Goal: Obtain resource: Download file/media

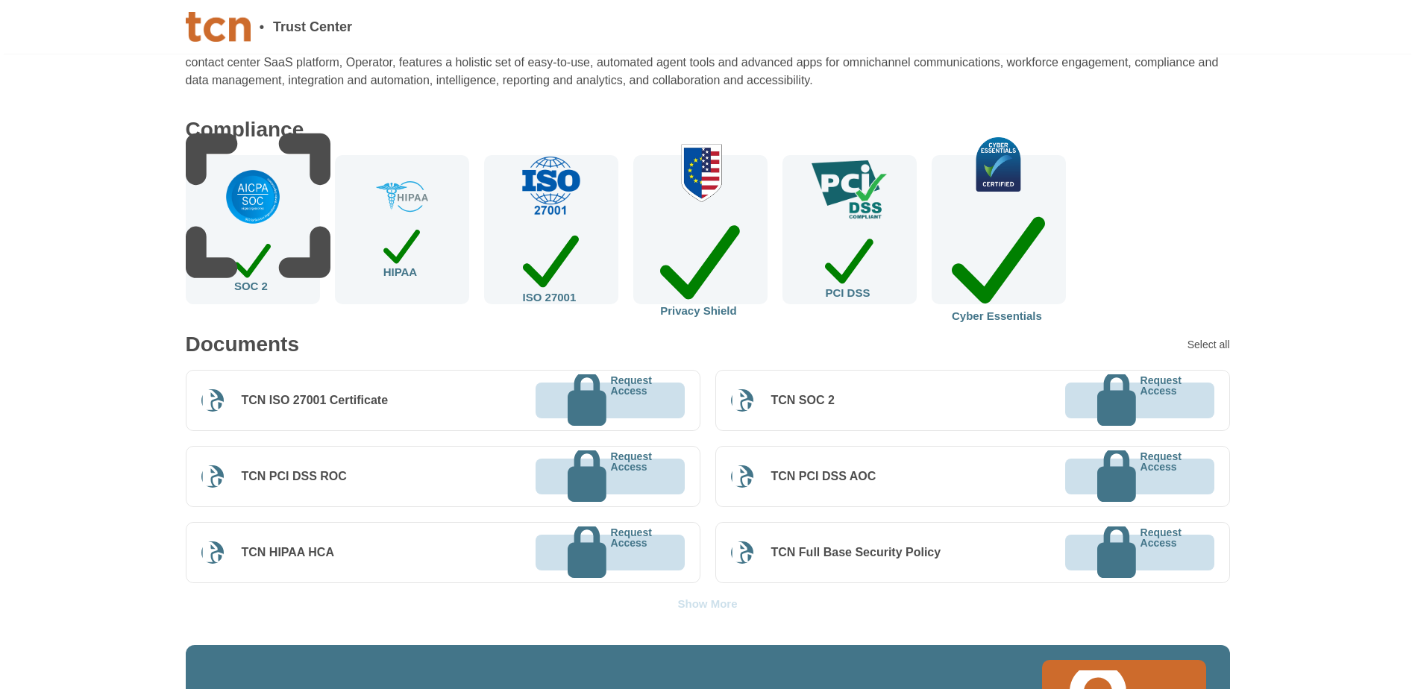
scroll to position [149, 0]
click at [1204, 343] on div "Select all" at bounding box center [1208, 345] width 43 height 10
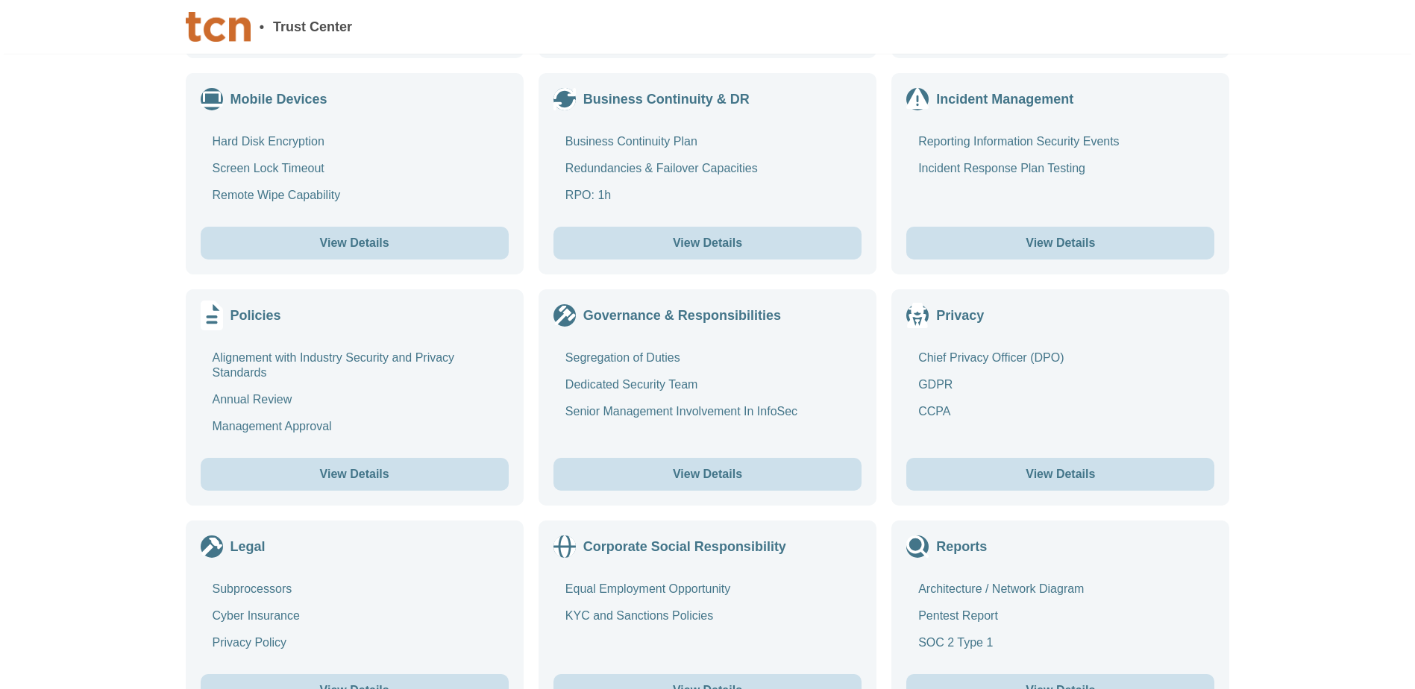
scroll to position [1624, 0]
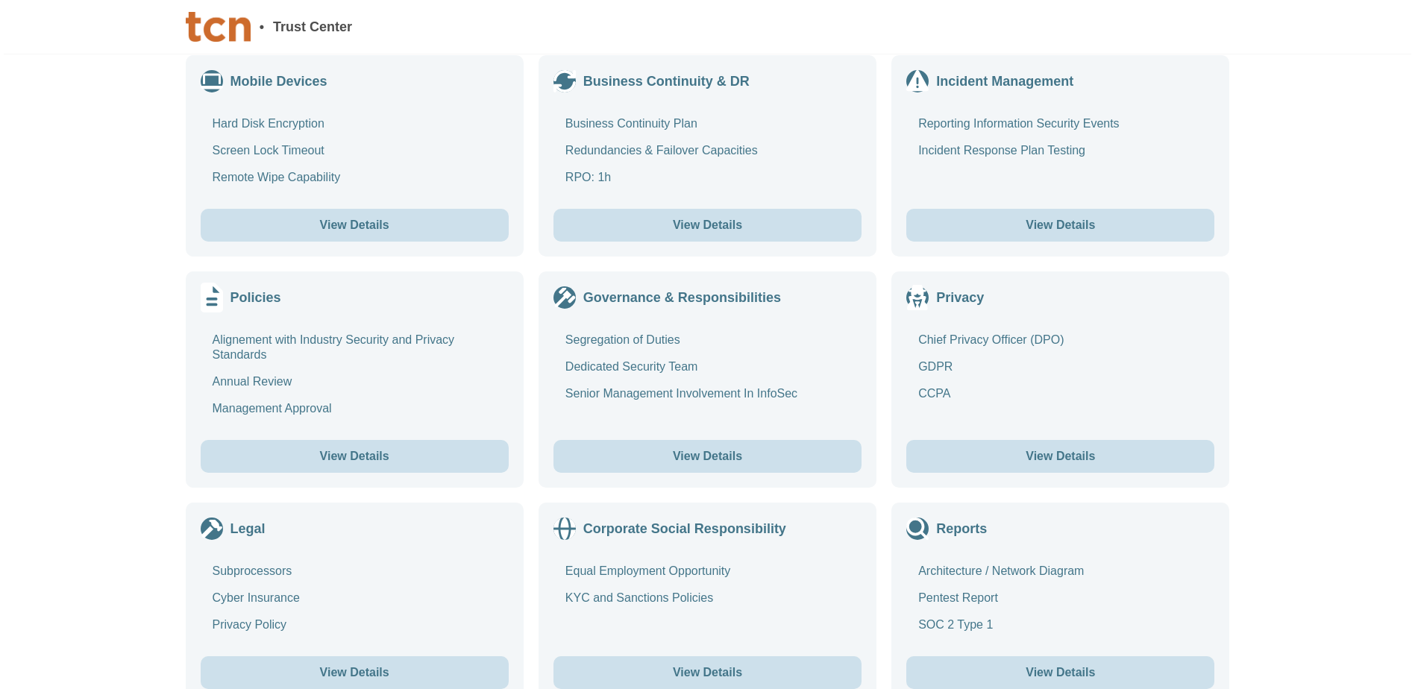
click at [970, 618] on div "SOC 2 Type 1" at bounding box center [955, 625] width 75 height 15
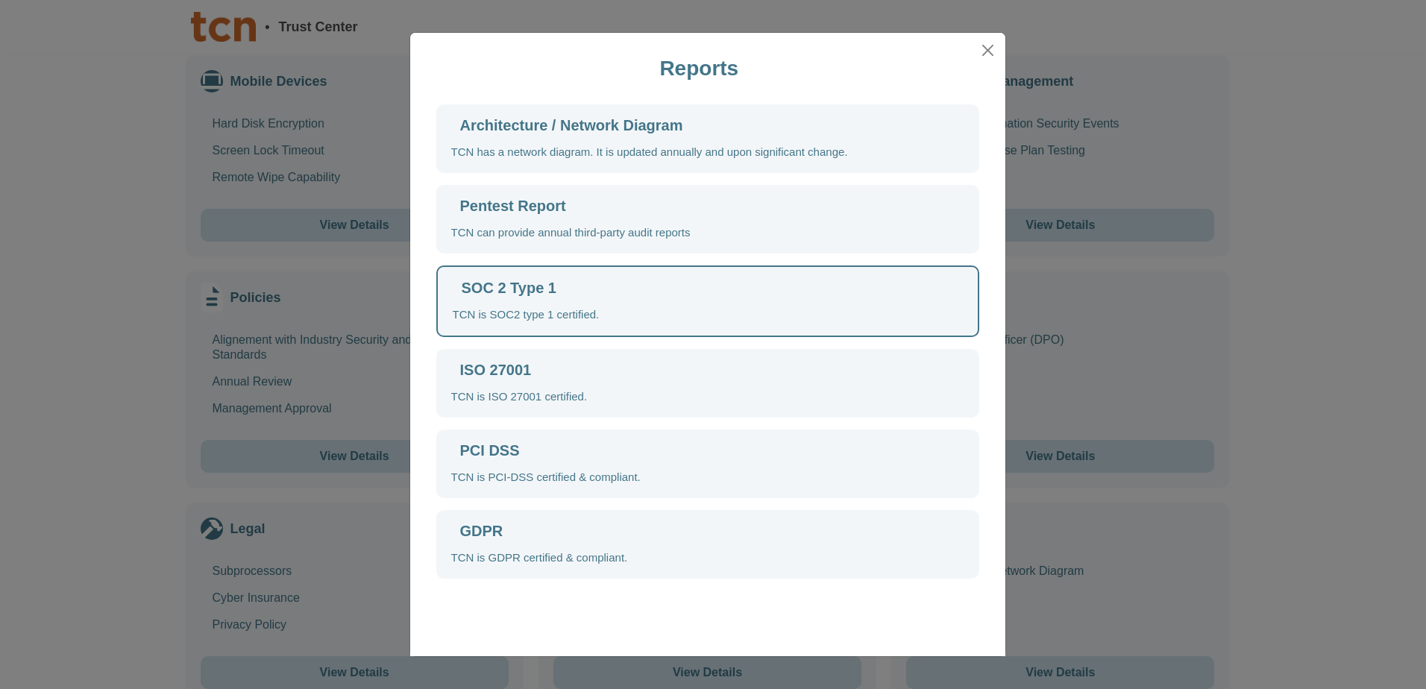
click at [701, 372] on div "ISO 27001 TCN is ISO 27001 certified." at bounding box center [707, 383] width 543 height 69
click at [708, 453] on div "PCI DSS TCN is PCI-DSS certified & compliant." at bounding box center [707, 464] width 543 height 69
click at [708, 527] on div "GDPR TCN is GDPR certified & compliant." at bounding box center [707, 544] width 543 height 69
click at [991, 48] on button "Close" at bounding box center [987, 50] width 22 height 23
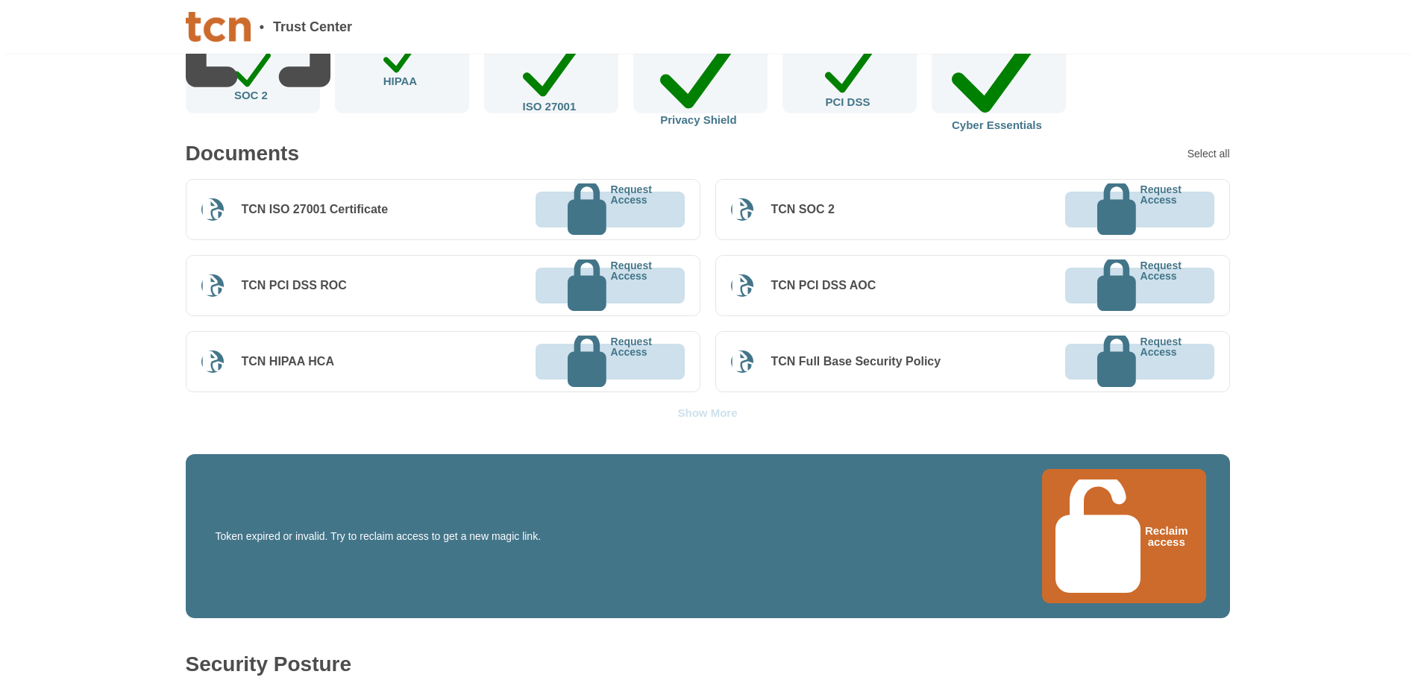
scroll to position [356, 0]
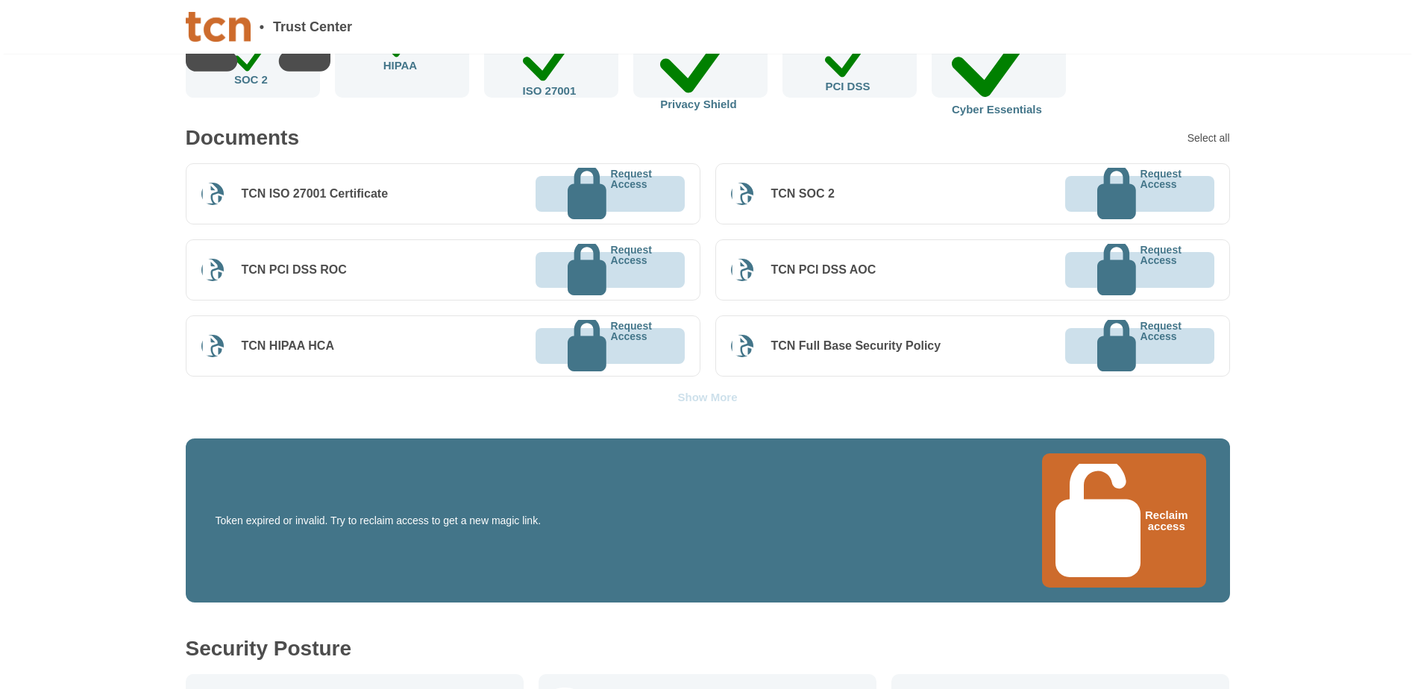
click at [1125, 468] on button "Reclaim access" at bounding box center [1124, 520] width 164 height 135
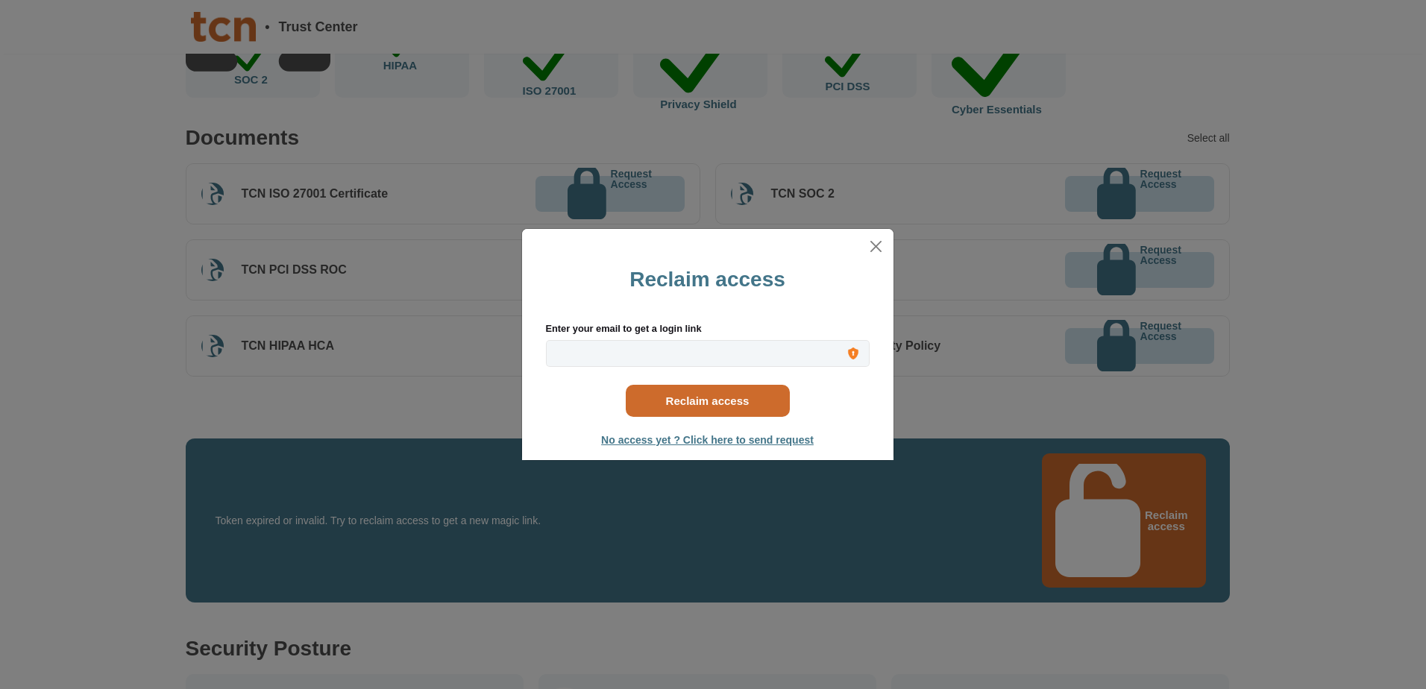
click at [648, 357] on input "Enter your email to get a login link" at bounding box center [708, 354] width 324 height 28
type input "[EMAIL_ADDRESS][DOMAIN_NAME]"
click at [694, 405] on button "Reclaim access" at bounding box center [708, 401] width 164 height 32
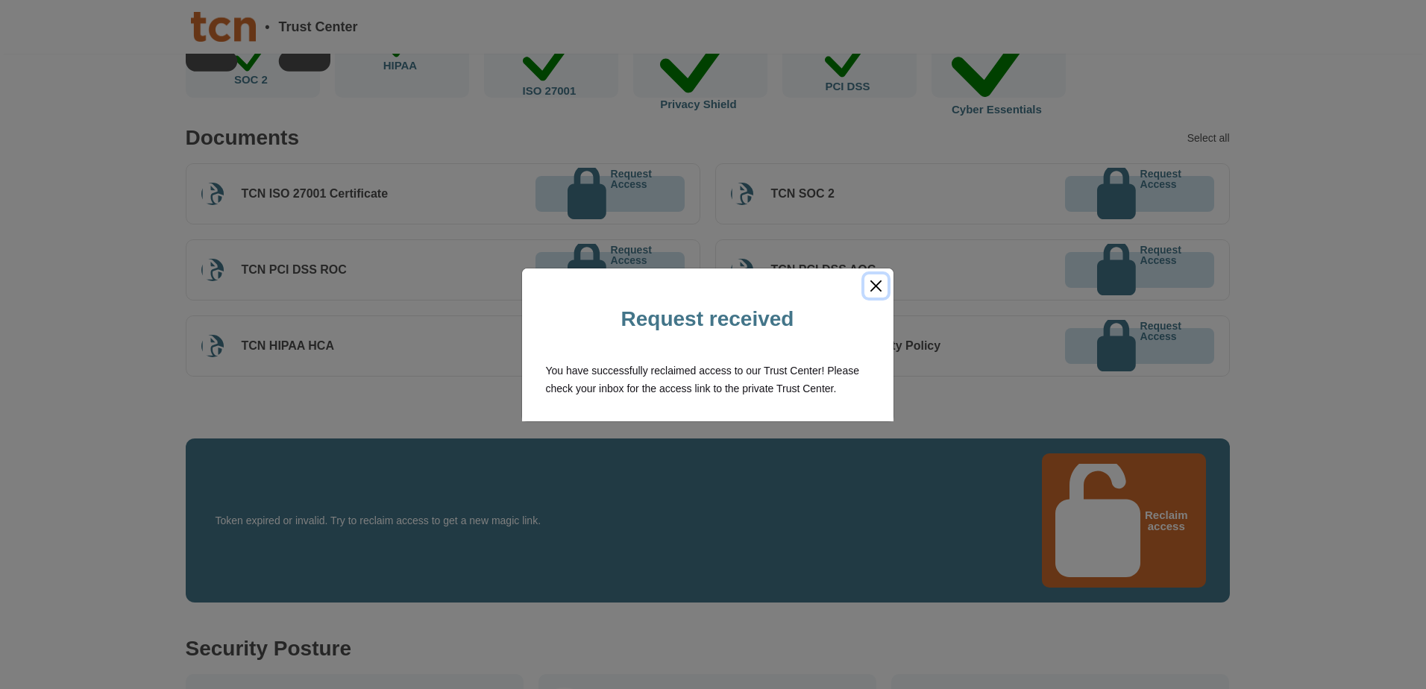
click at [879, 283] on button "Close" at bounding box center [875, 285] width 23 height 23
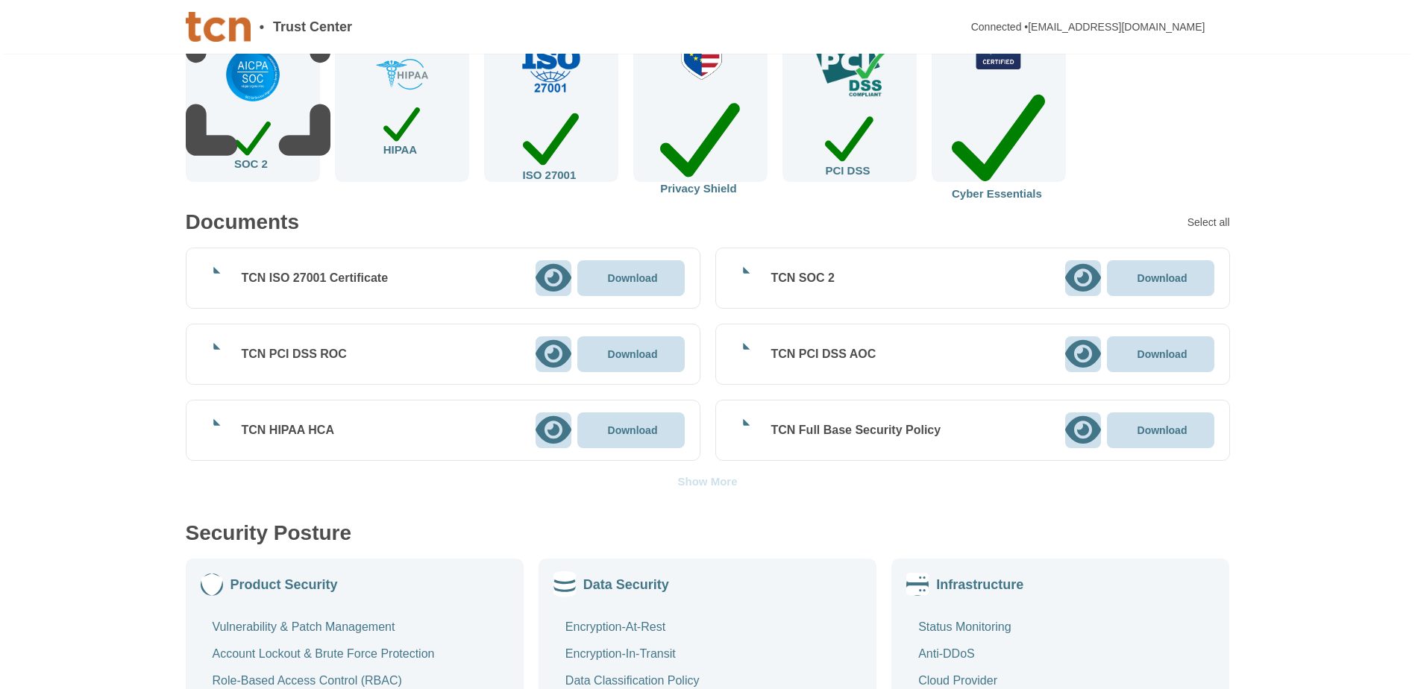
scroll to position [298, 0]
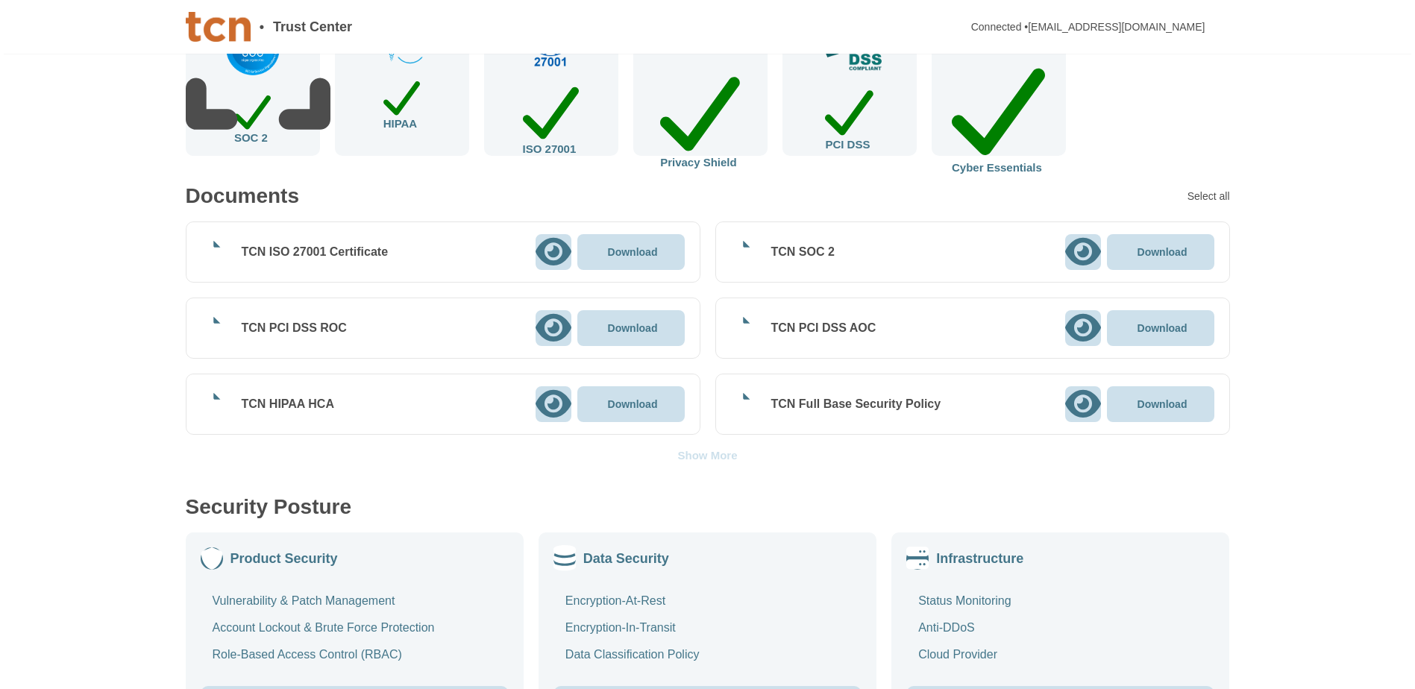
click at [712, 457] on div "Show More" at bounding box center [707, 455] width 60 height 11
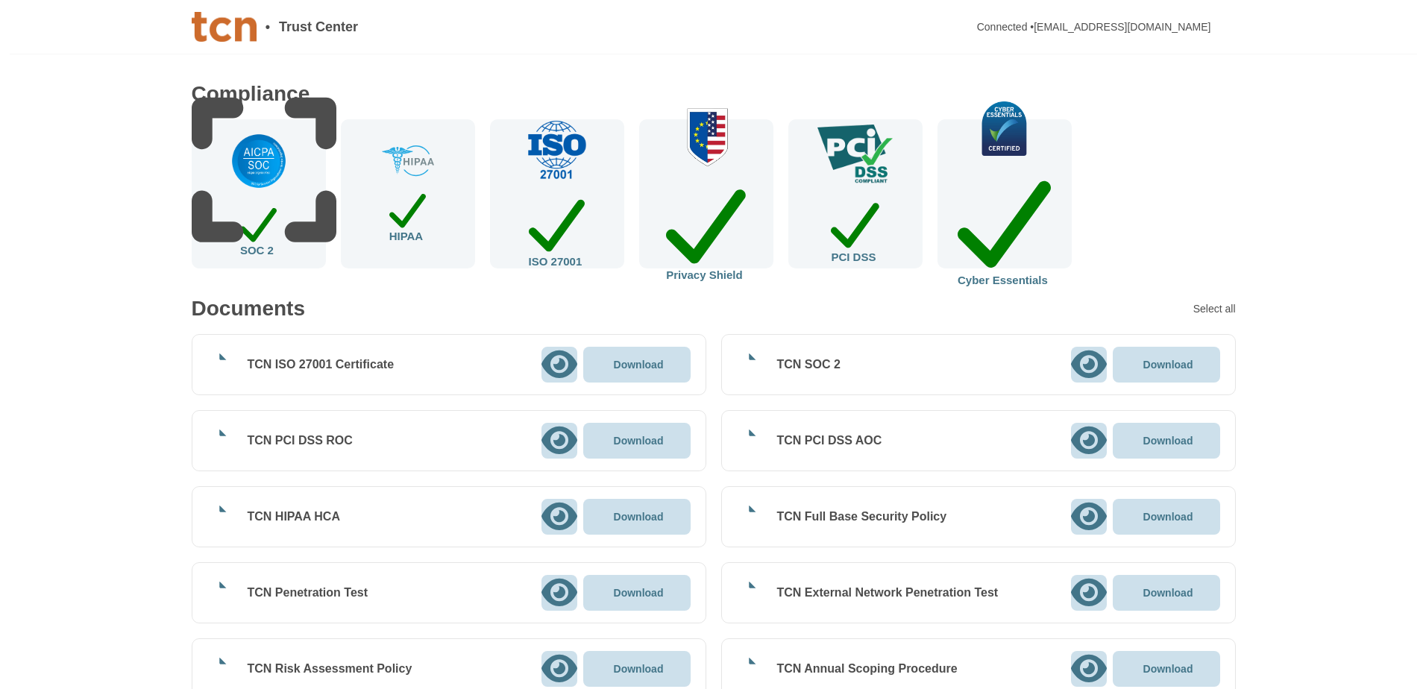
scroll to position [149, 0]
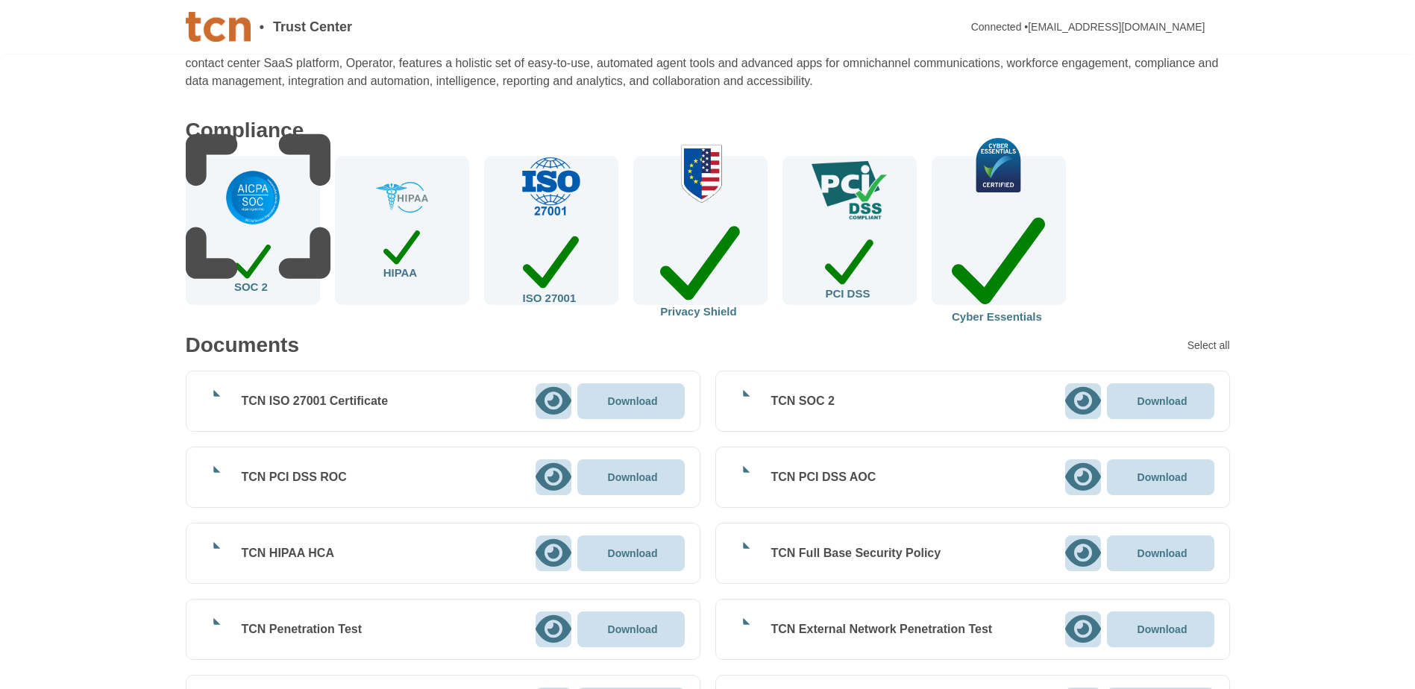
click at [551, 401] on icon at bounding box center [553, 401] width 36 height 28
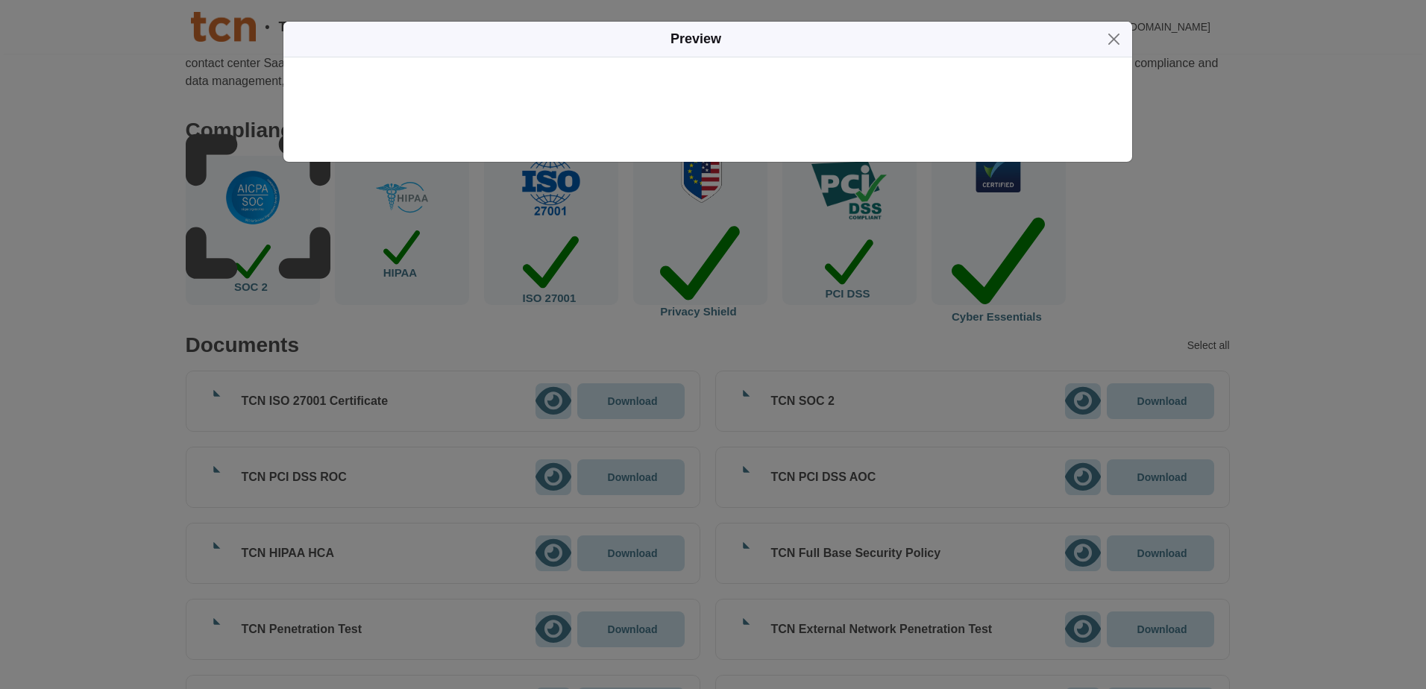
click at [1102, 40] on icon "button" at bounding box center [1102, 40] width 0 height 0
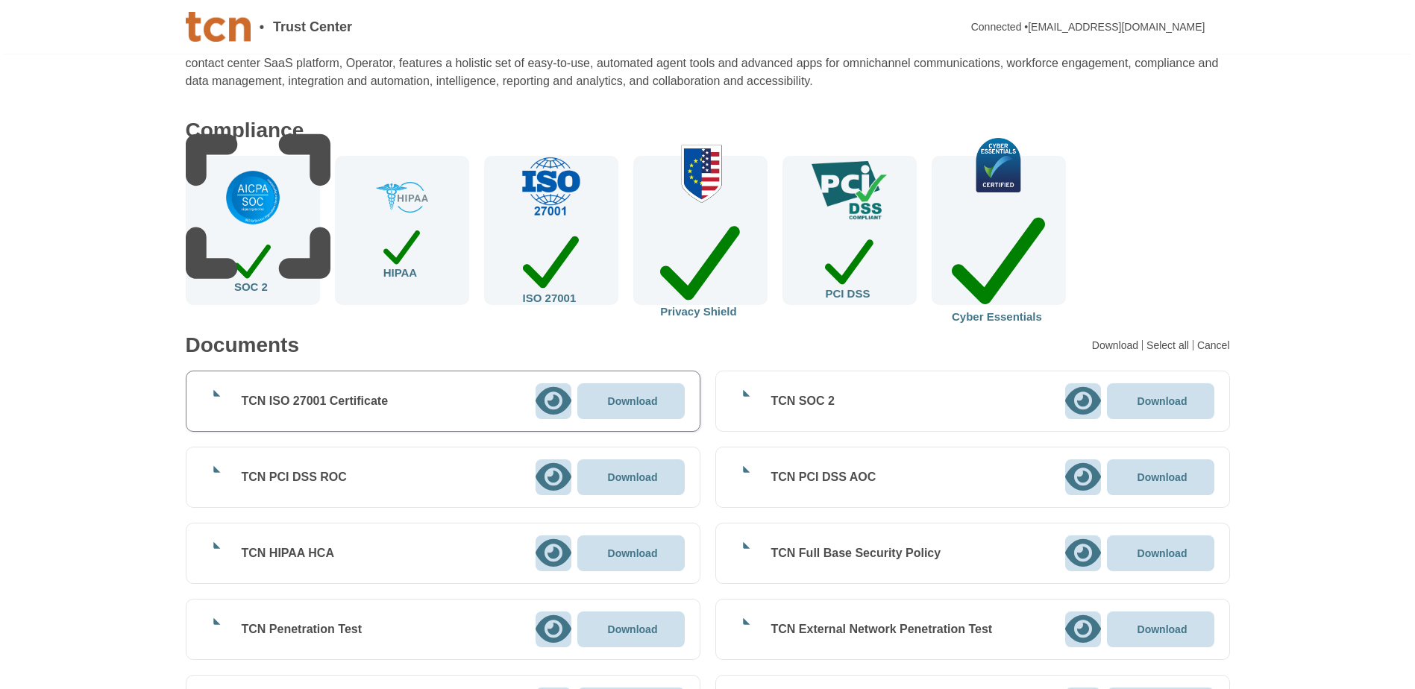
click at [549, 395] on icon at bounding box center [553, 401] width 36 height 32
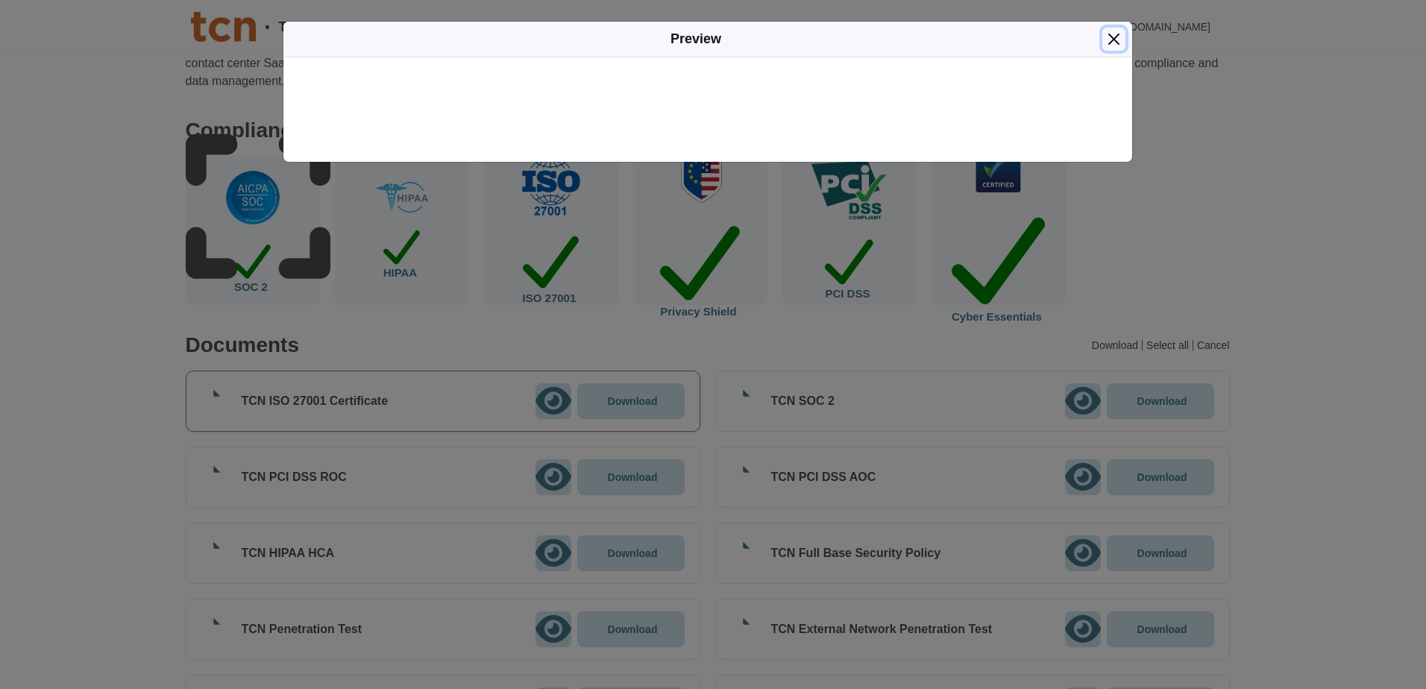
click at [1109, 40] on button "Close" at bounding box center [1113, 39] width 23 height 23
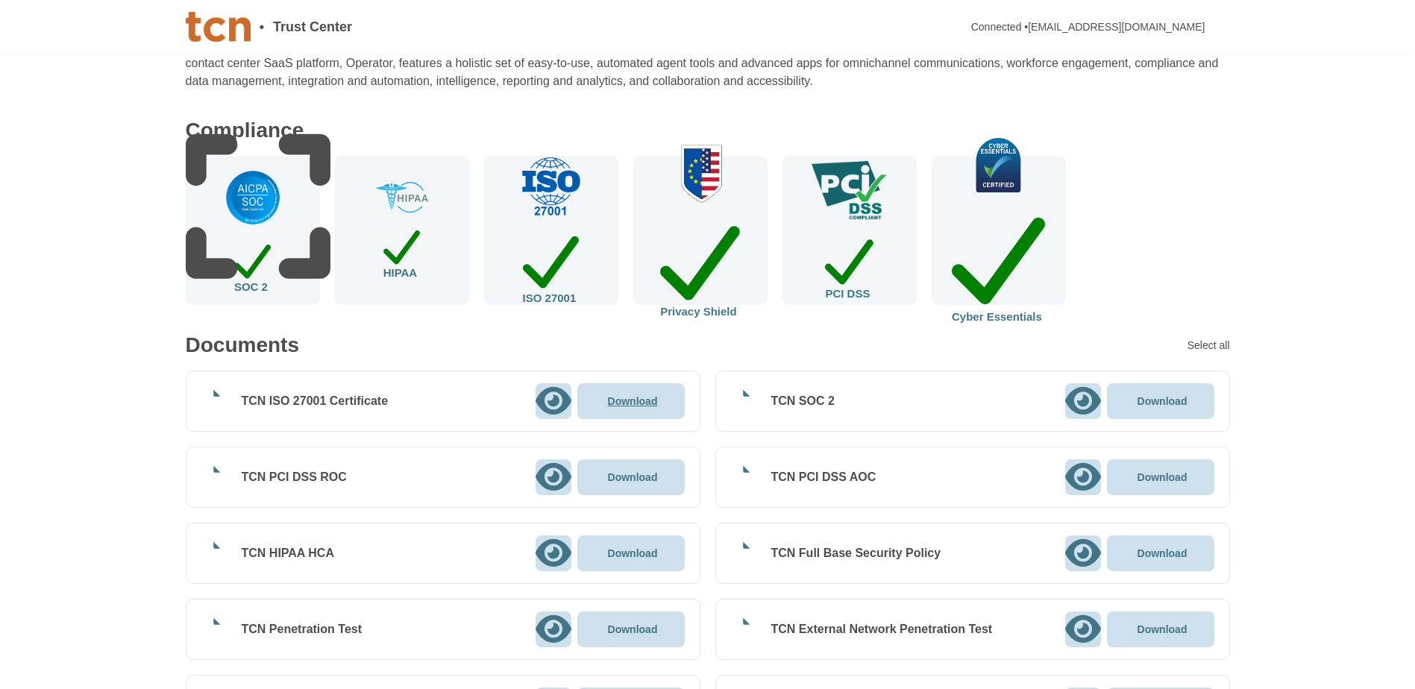
click at [625, 399] on p "Download" at bounding box center [633, 401] width 50 height 10
click at [258, 221] on img at bounding box center [253, 198] width 60 height 60
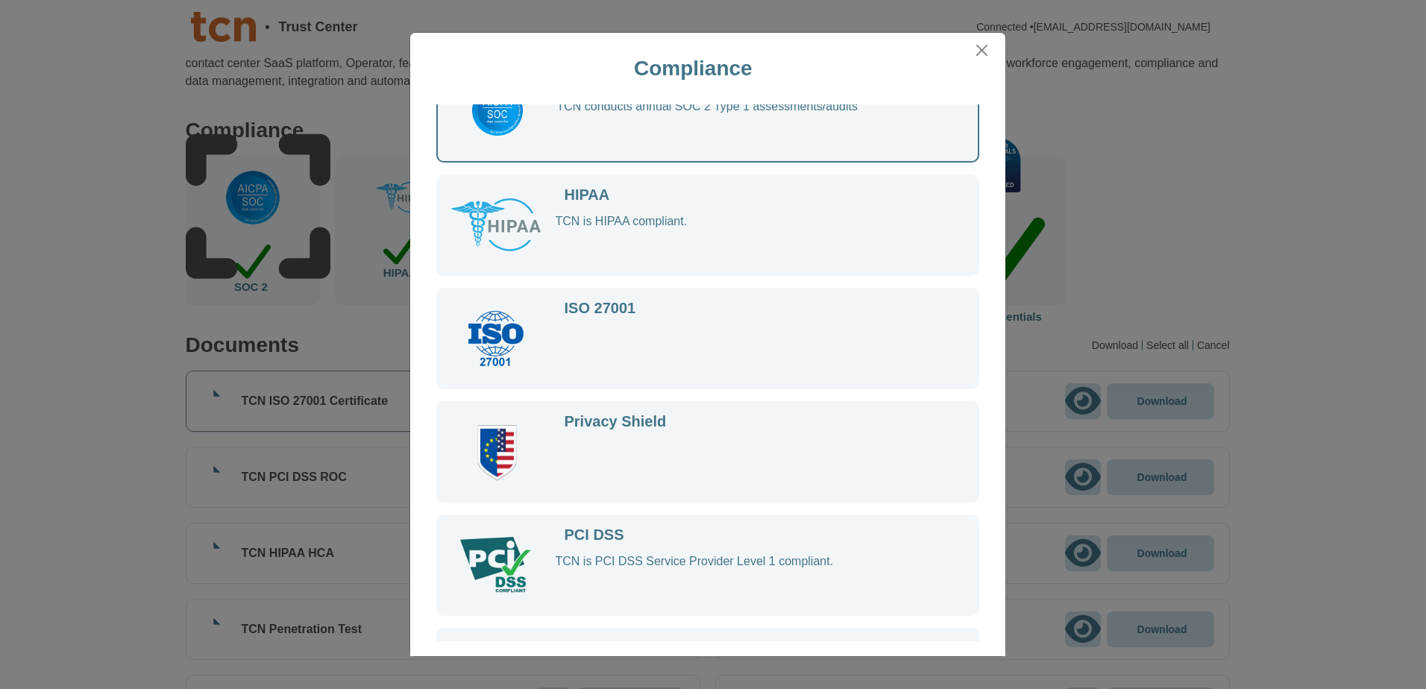
scroll to position [0, 0]
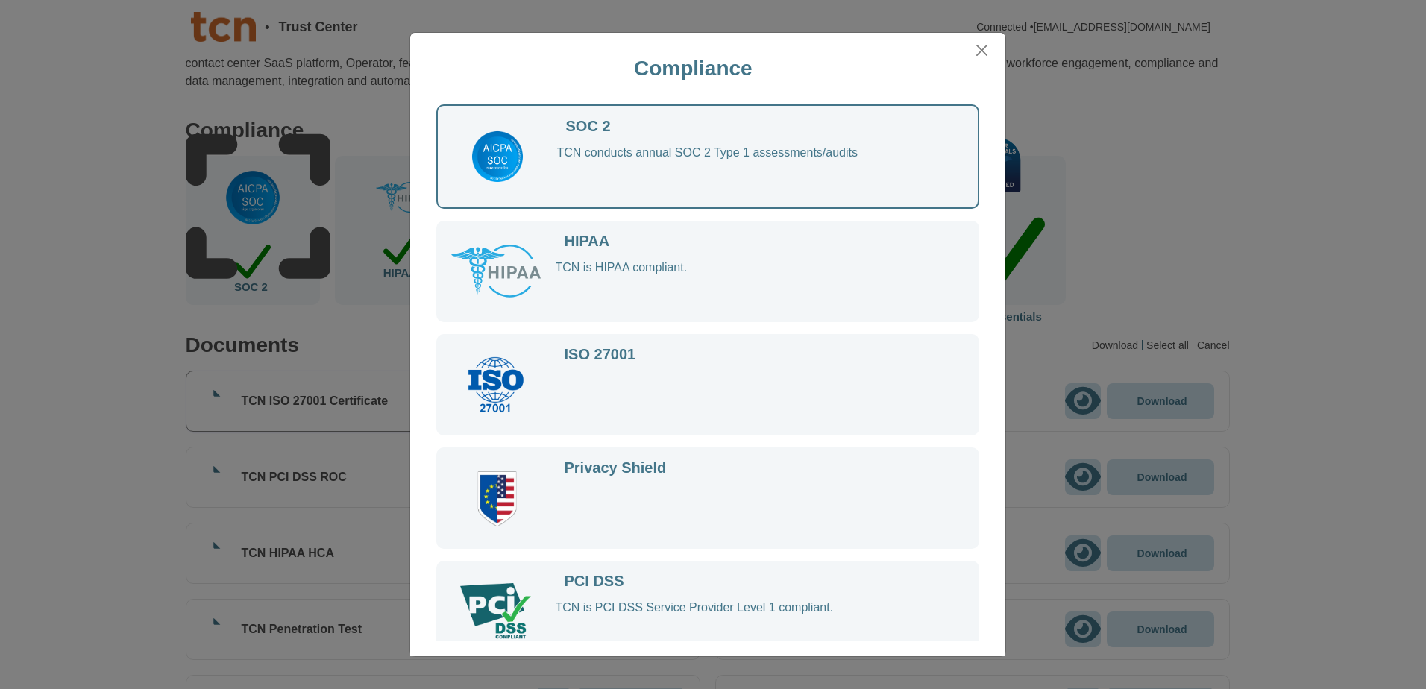
click at [757, 153] on div "TCN conducts annual SOC 2 Type 1 assessments/audits" at bounding box center [753, 169] width 392 height 48
click at [491, 157] on img at bounding box center [497, 156] width 57 height 57
click at [673, 265] on div "TCN is HIPAA compliant." at bounding box center [752, 284] width 392 height 48
click at [977, 48] on button "Close" at bounding box center [981, 50] width 22 height 23
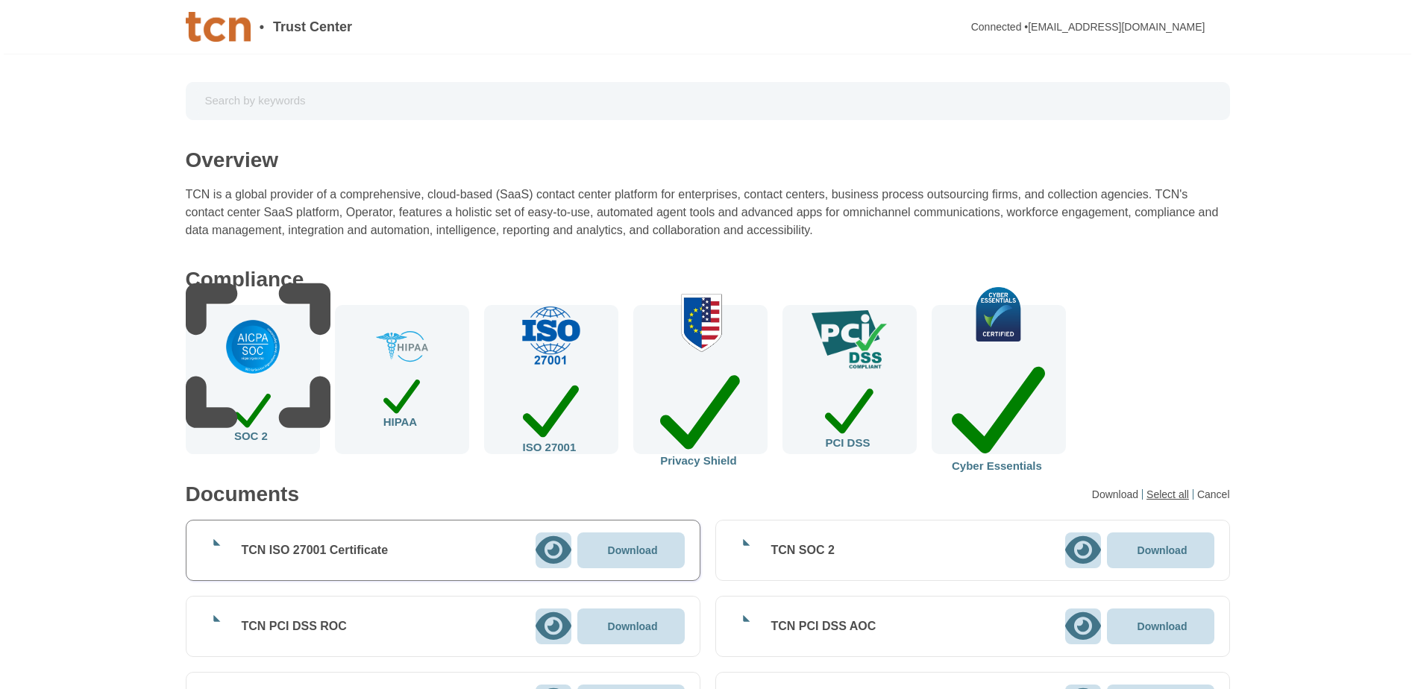
click at [1164, 492] on div "Select all" at bounding box center [1169, 494] width 47 height 10
click at [1095, 494] on div "Download(63)" at bounding box center [1107, 494] width 69 height 10
